Goal: Find specific page/section

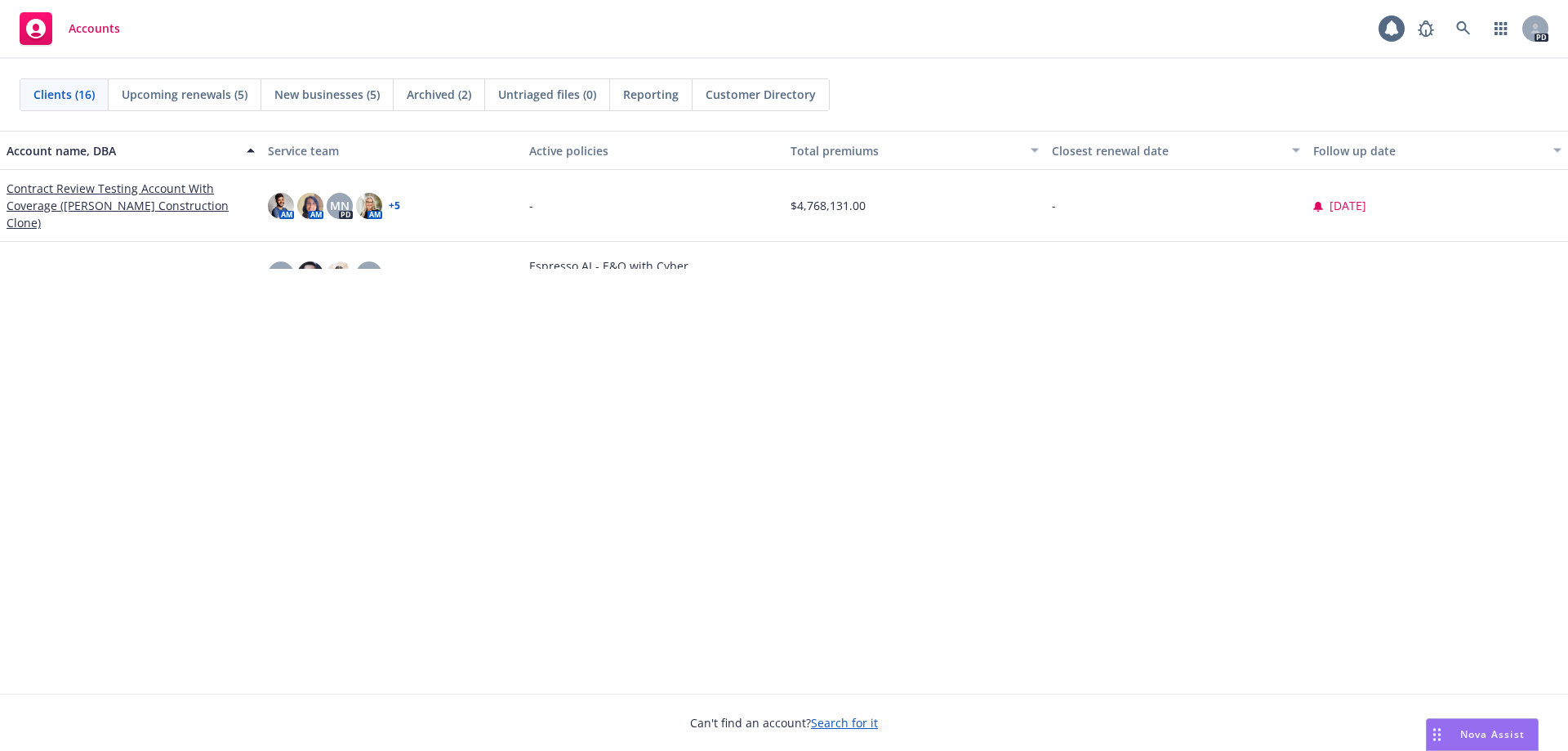
click at [610, 325] on div "Account name, DBA Service team Active policies Total premiums Closest renewal d…" at bounding box center [784, 412] width 1568 height 563
